Goal: Navigation & Orientation: Find specific page/section

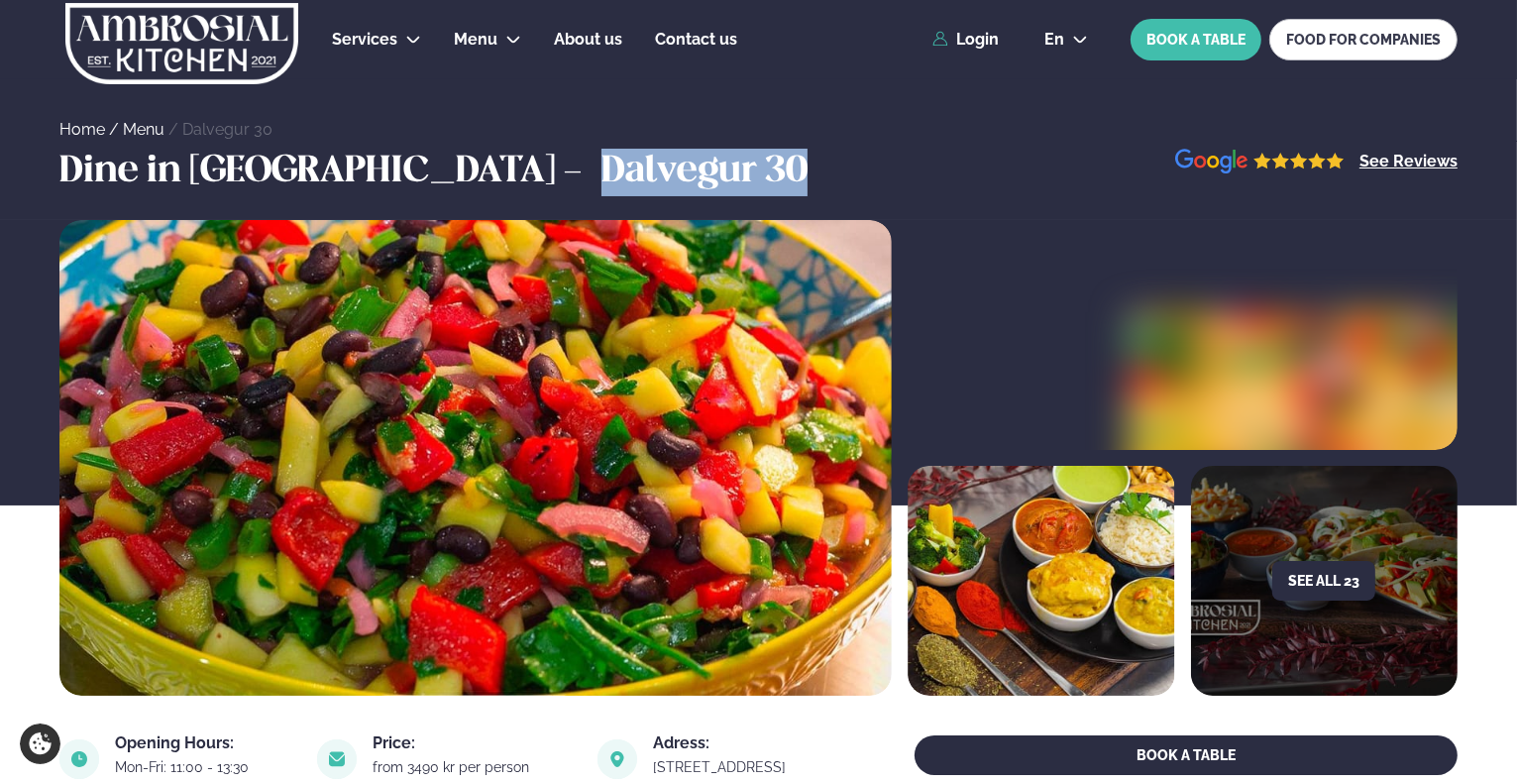
drag, startPoint x: 404, startPoint y: 168, endPoint x: 646, endPoint y: 173, distance: 241.8
click at [646, 173] on div "Dine in [GEOGRAPHIC_DATA] - Dalvegur 30 See Reviews" at bounding box center [758, 173] width 1517 height 48
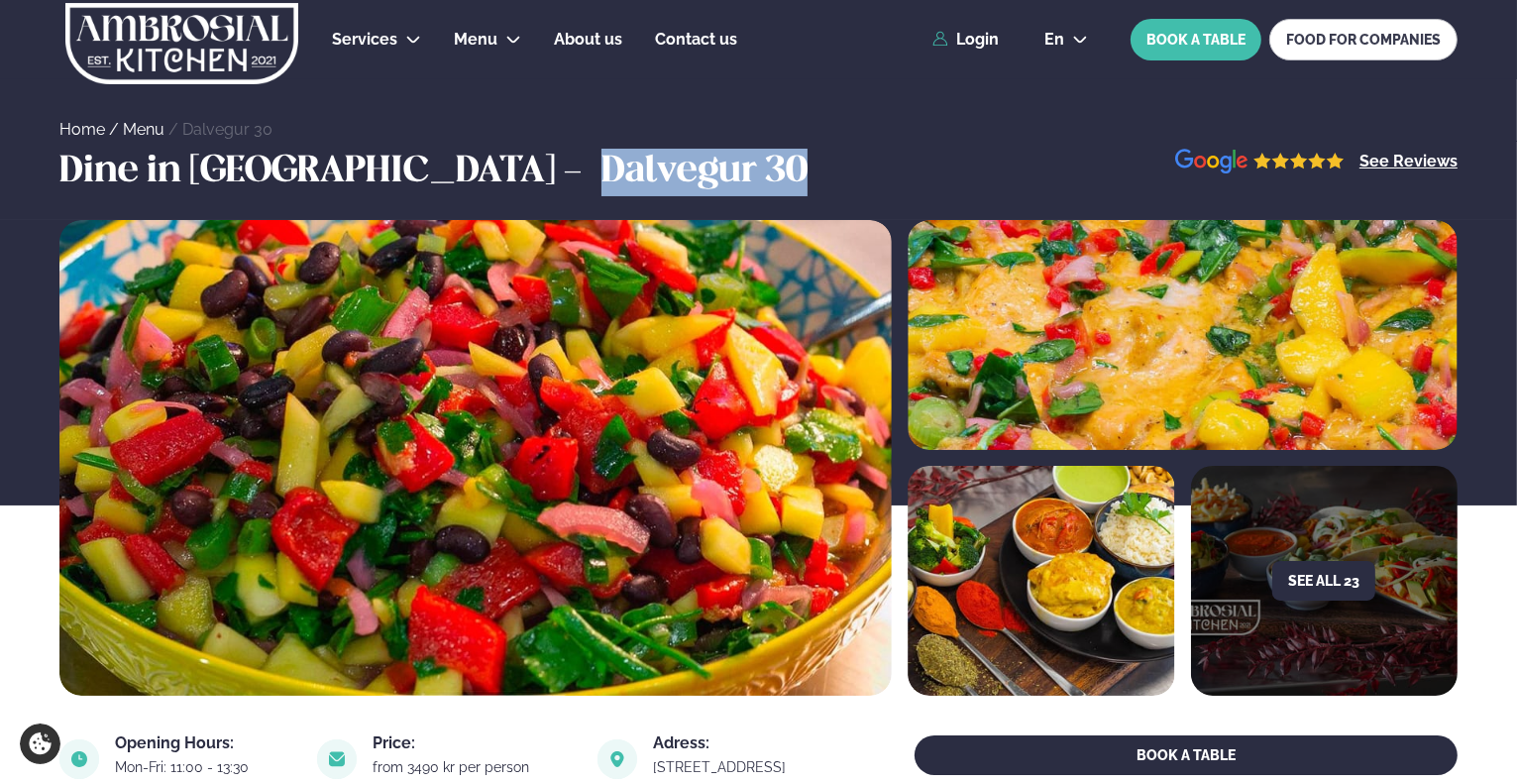
click at [646, 173] on div "Dine in [GEOGRAPHIC_DATA] - Dalvegur 30 See Reviews" at bounding box center [758, 173] width 1517 height 48
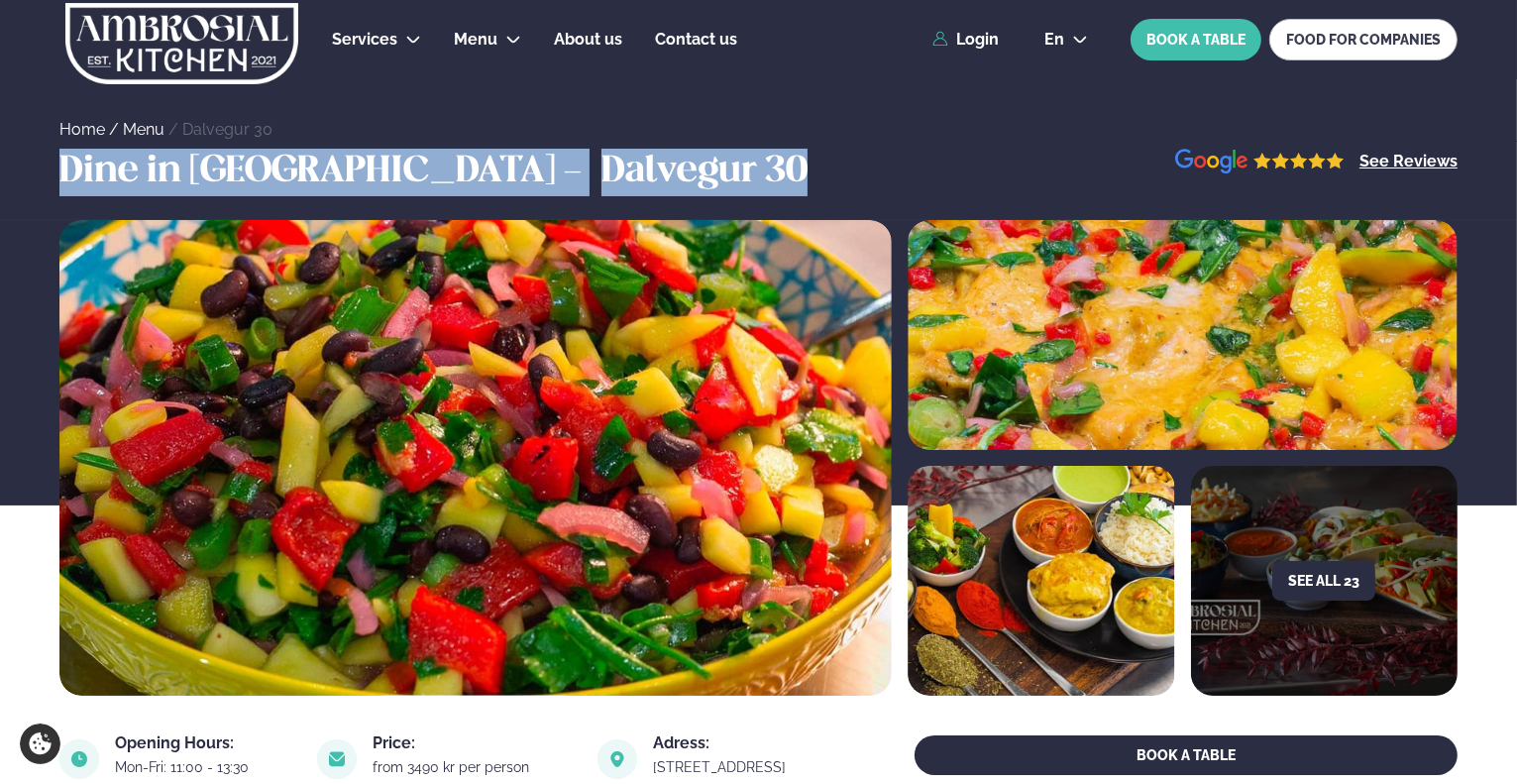
drag, startPoint x: 582, startPoint y: 173, endPoint x: 52, endPoint y: 156, distance: 531.3
click at [52, 156] on div "Dine in [GEOGRAPHIC_DATA] - Dalvegur 30 See Reviews" at bounding box center [758, 173] width 1517 height 48
click at [38, 174] on div "Dine in [GEOGRAPHIC_DATA] - Dalvegur 30 See Reviews" at bounding box center [758, 173] width 1517 height 48
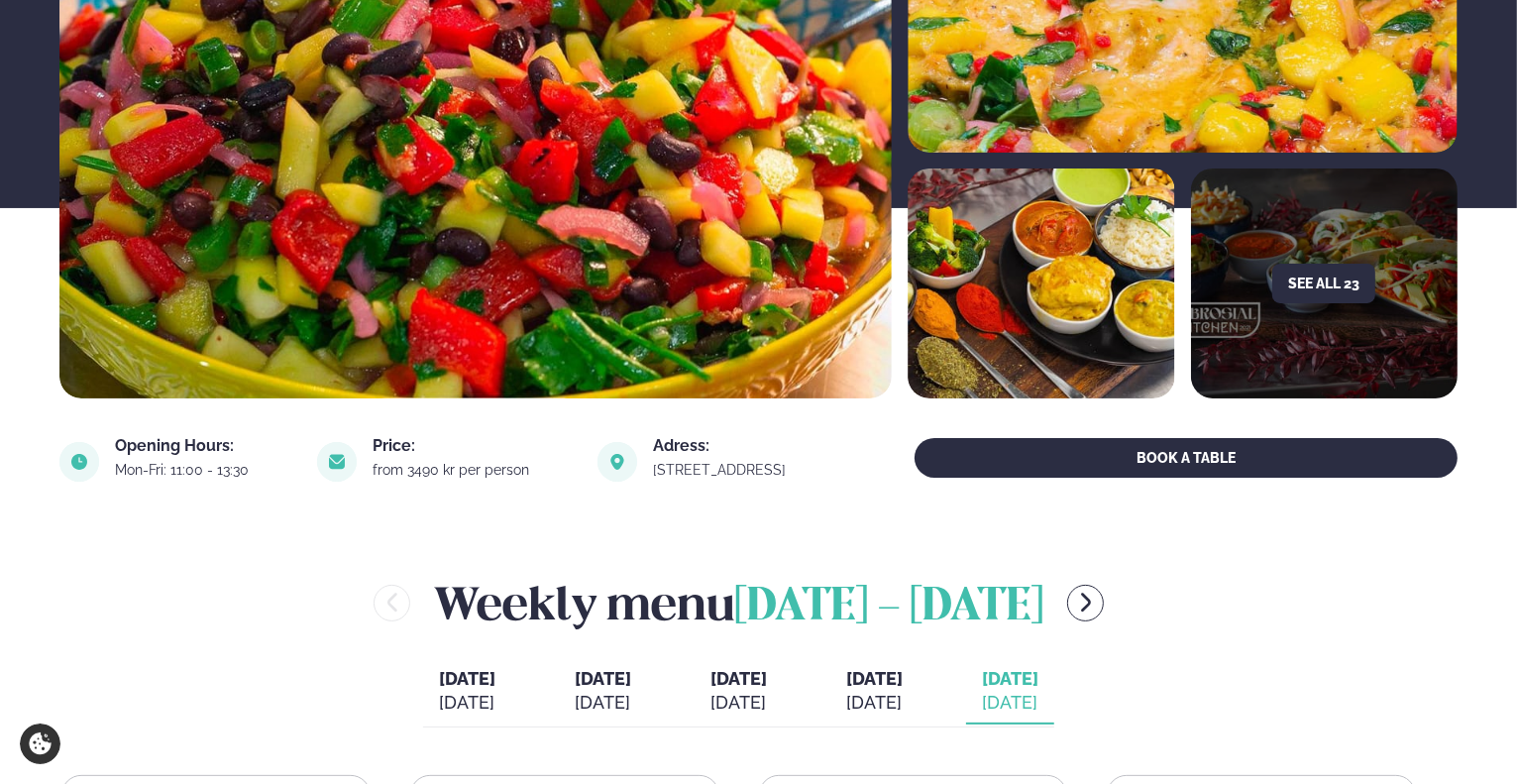
click at [37, 173] on div "See all 23" at bounding box center [758, 160] width 1517 height 475
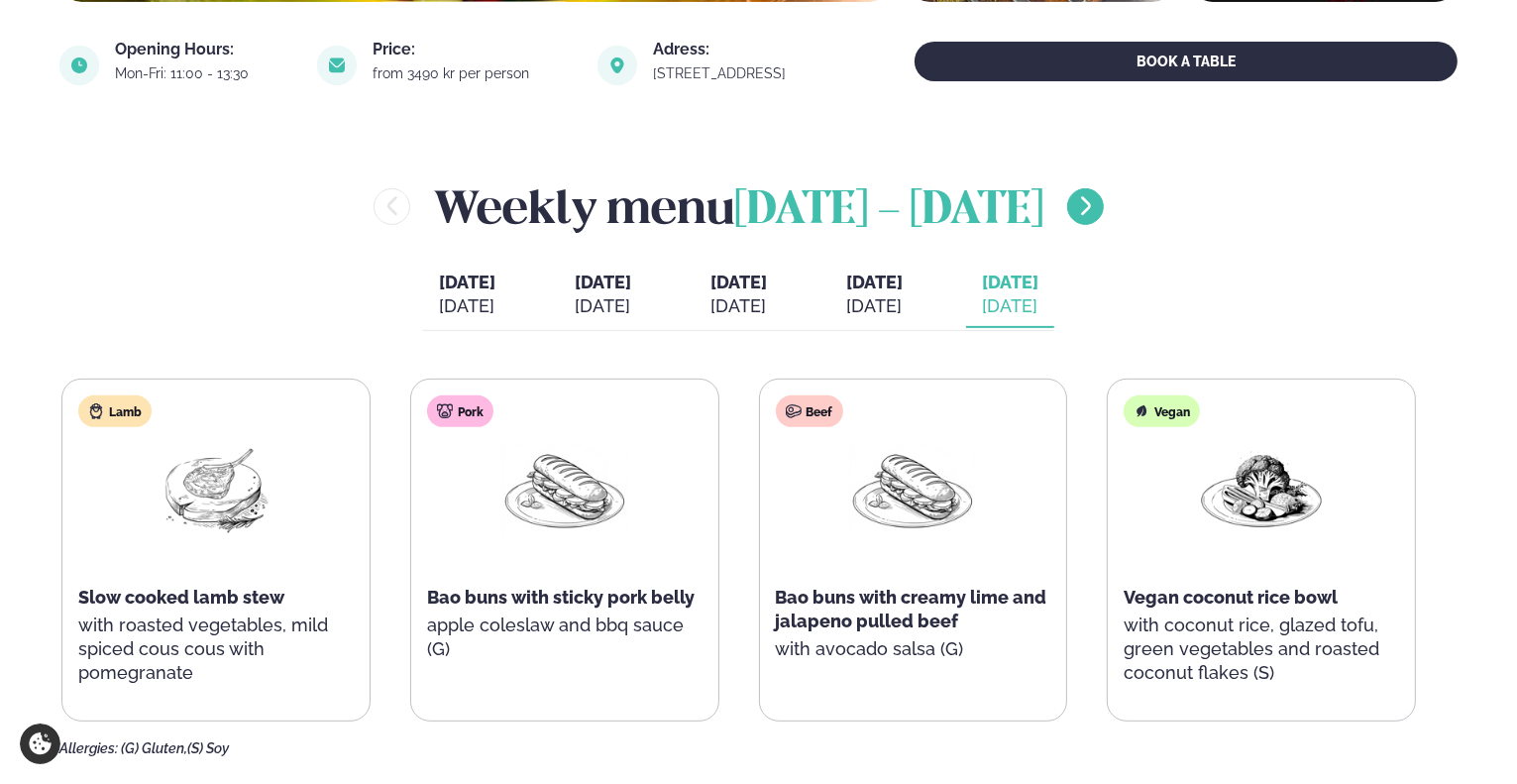
click at [1098, 212] on icon "menu-btn-right" at bounding box center [1086, 206] width 24 height 24
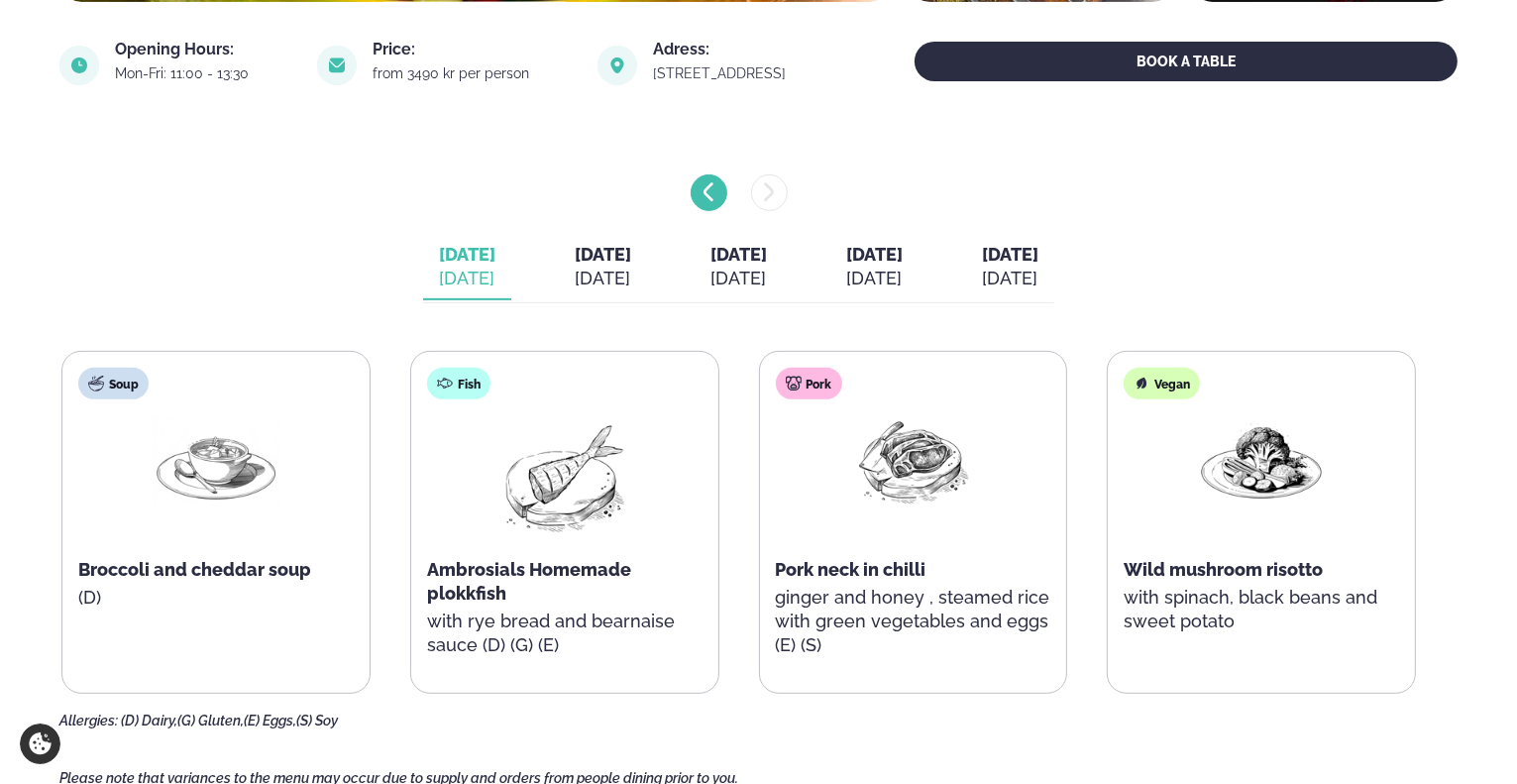
click at [723, 197] on button "menu-btn-left" at bounding box center [708, 192] width 37 height 37
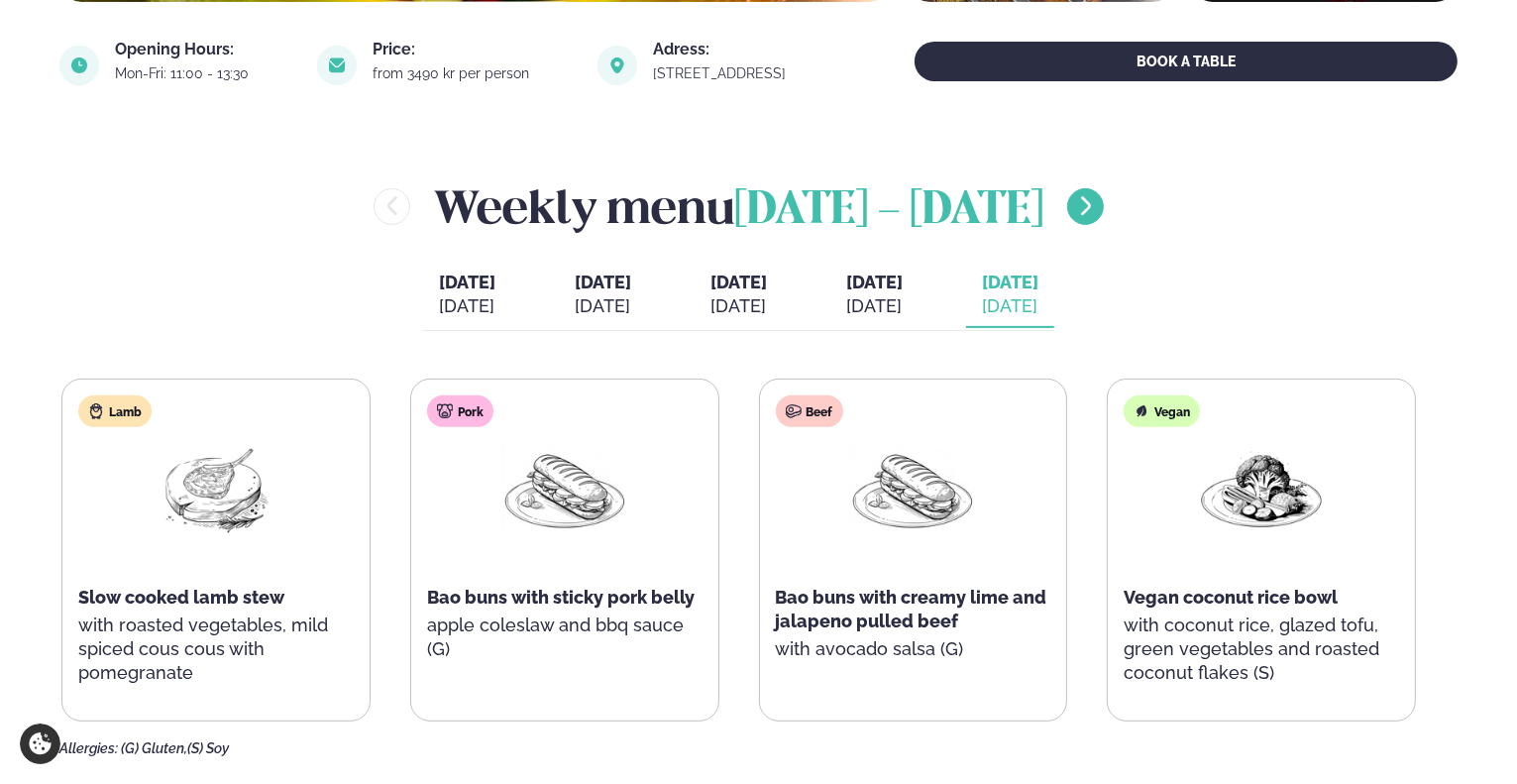
click at [1098, 209] on icon "menu-btn-right" at bounding box center [1086, 206] width 24 height 24
